Goal: Information Seeking & Learning: Learn about a topic

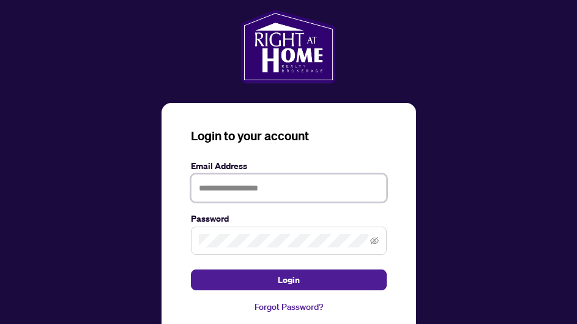
click at [228, 189] on input "text" at bounding box center [289, 188] width 196 height 28
type input "**********"
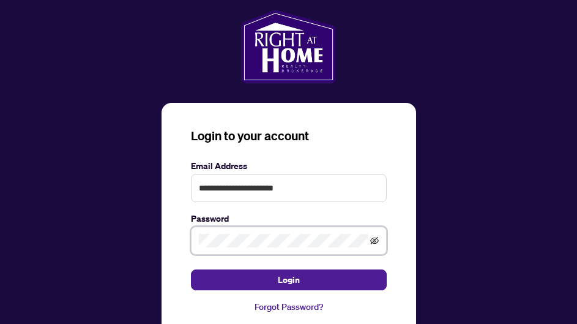
click at [370, 242] on icon "eye-invisible" at bounding box center [374, 240] width 9 height 9
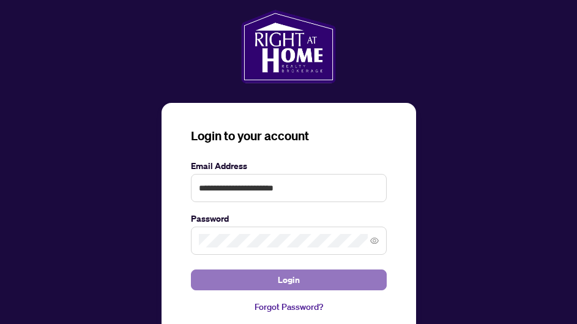
click at [270, 279] on button "Login" at bounding box center [289, 279] width 196 height 21
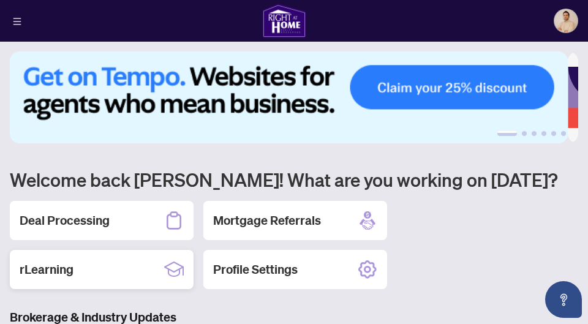
click at [121, 254] on div "rLearning" at bounding box center [102, 269] width 184 height 39
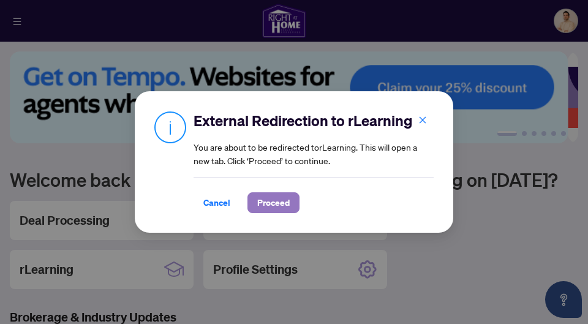
click at [263, 198] on span "Proceed" at bounding box center [273, 203] width 32 height 20
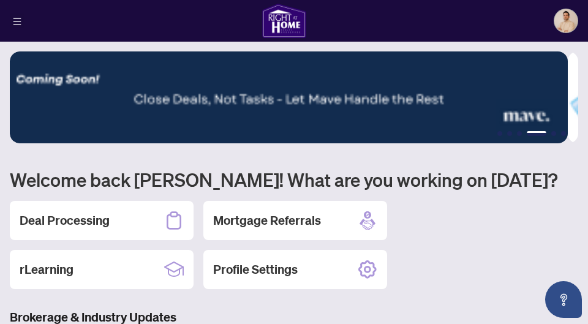
click at [17, 23] on icon "menu" at bounding box center [17, 21] width 8 height 7
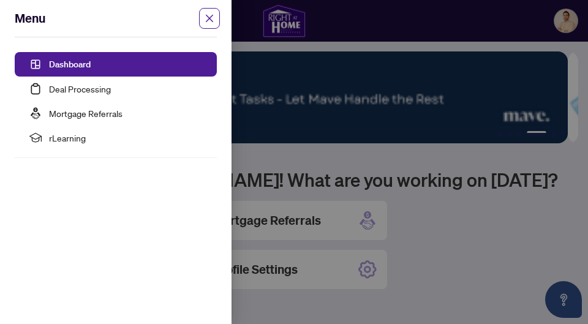
click at [17, 23] on div "Menu" at bounding box center [108, 18] width 187 height 17
click at [211, 24] on span "close" at bounding box center [209, 18] width 21 height 21
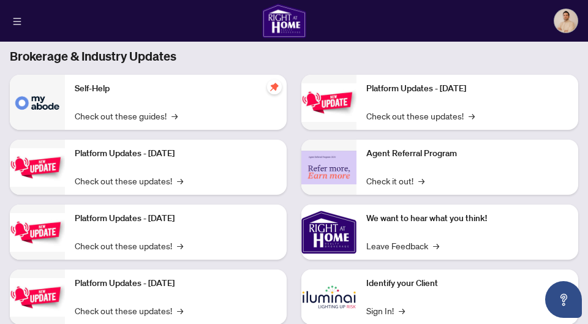
scroll to position [236, 0]
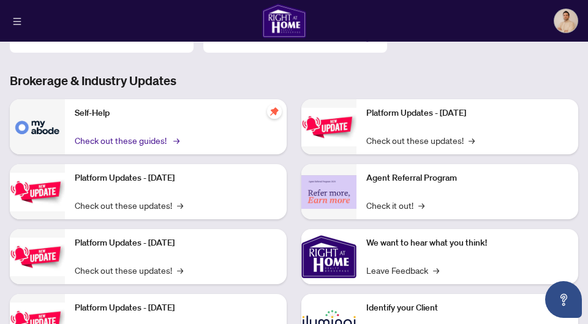
click at [152, 140] on link "Check out these guides! →" at bounding box center [126, 139] width 103 height 13
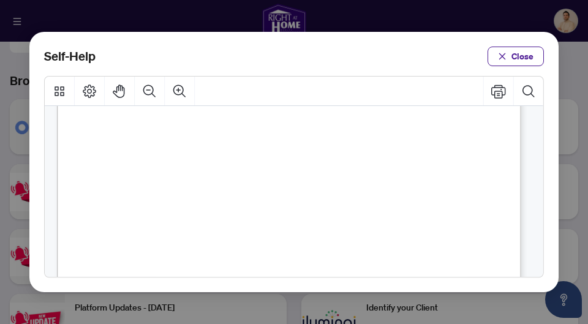
scroll to position [66, 0]
click at [290, 213] on span "PDF" at bounding box center [290, 212] width 18 height 13
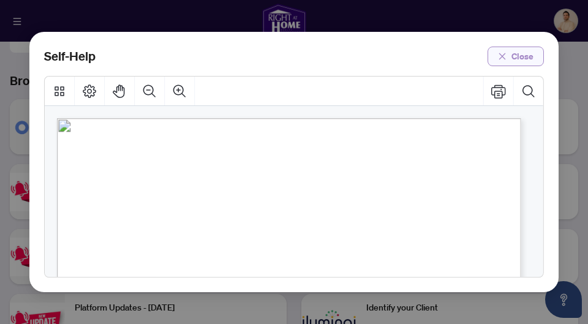
click at [526, 59] on span "Close" at bounding box center [522, 57] width 22 height 20
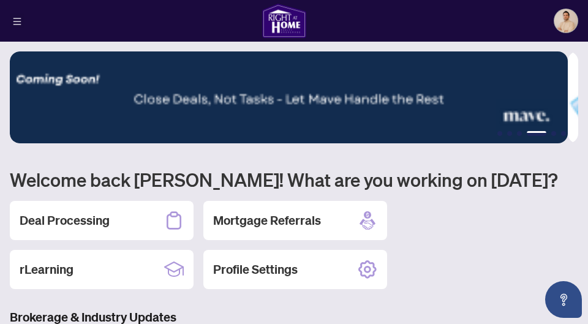
click at [21, 20] on button "button" at bounding box center [17, 20] width 15 height 15
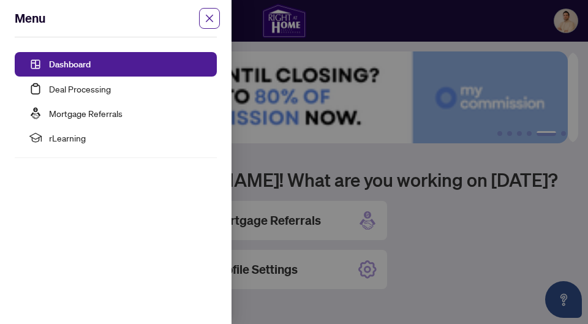
click at [21, 20] on div "Menu" at bounding box center [108, 18] width 187 height 17
click at [201, 21] on span "close" at bounding box center [209, 18] width 21 height 21
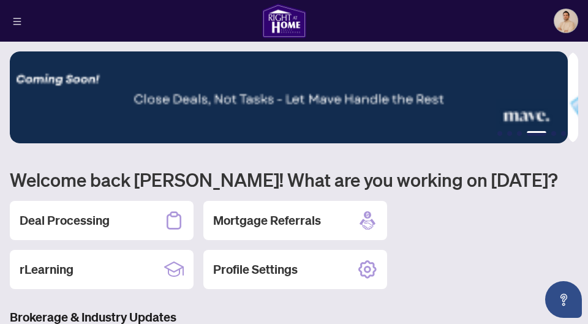
click at [569, 20] on img at bounding box center [565, 20] width 23 height 23
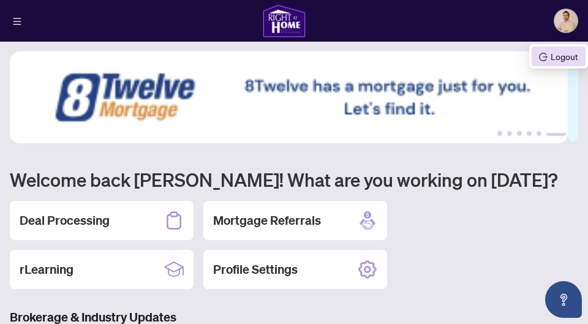
click at [562, 54] on span "Logout" at bounding box center [558, 56] width 39 height 13
